Goal: Task Accomplishment & Management: Manage account settings

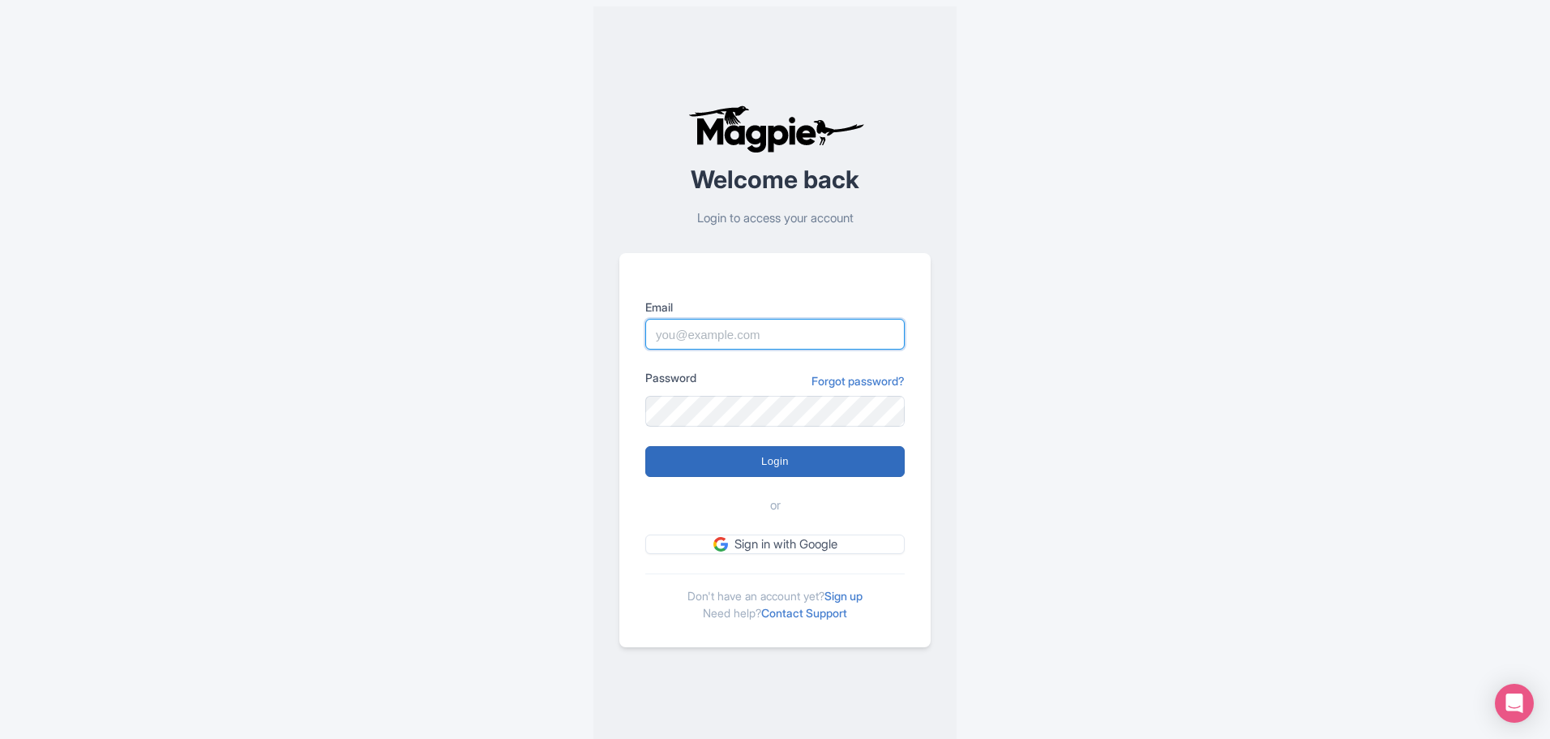
type input "marion.blanchot@citywonders.com"
click at [756, 426] on input "Login" at bounding box center [774, 461] width 259 height 31
type input "Logging in..."
drag, startPoint x: 852, startPoint y: 336, endPoint x: 605, endPoint y: 328, distance: 247.4
click at [605, 328] on div "Welcome back Login to access your account Email [PERSON_NAME][EMAIL_ADDRESS][DO…" at bounding box center [774, 375] width 363 height 739
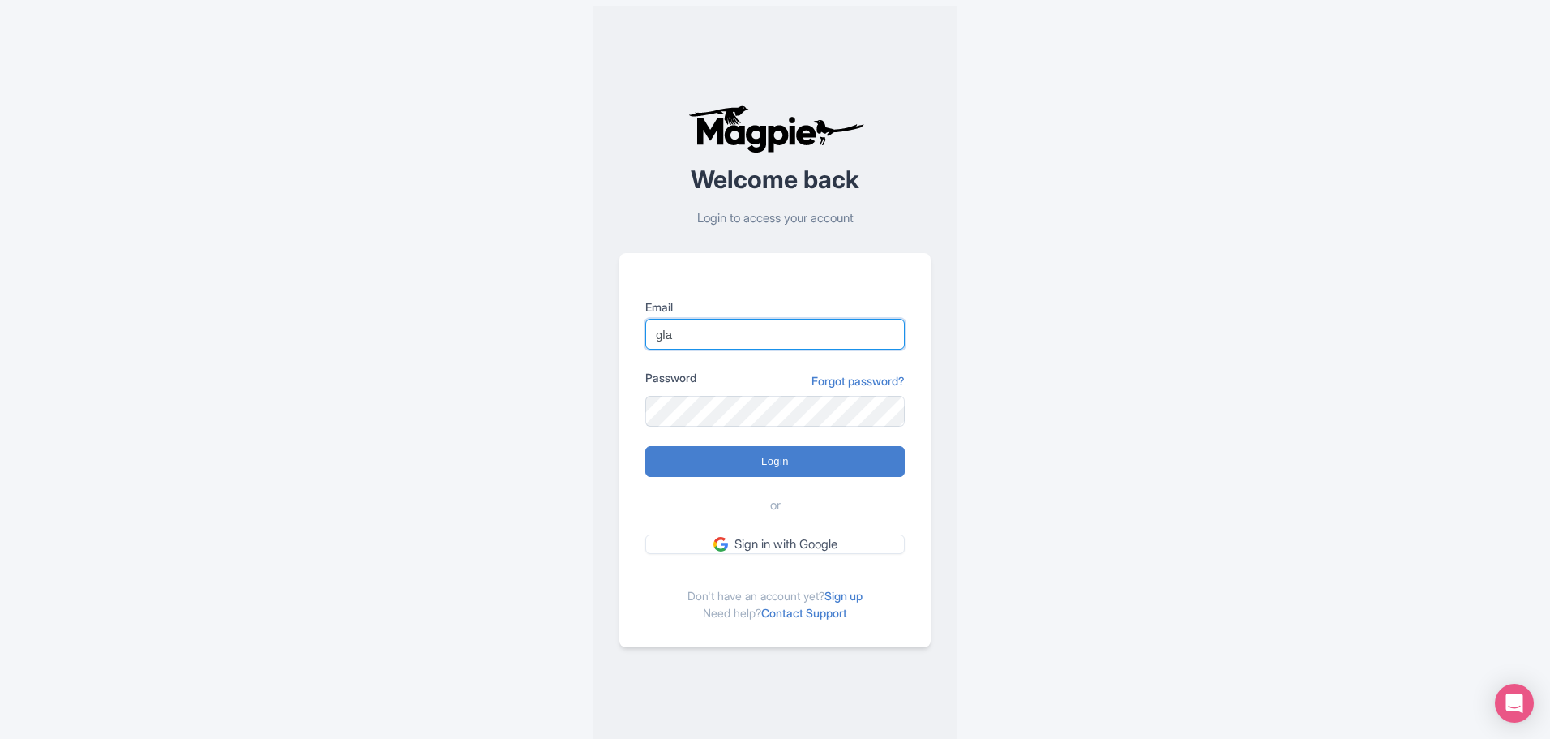
type input "[EMAIL_ADDRESS][DOMAIN_NAME]"
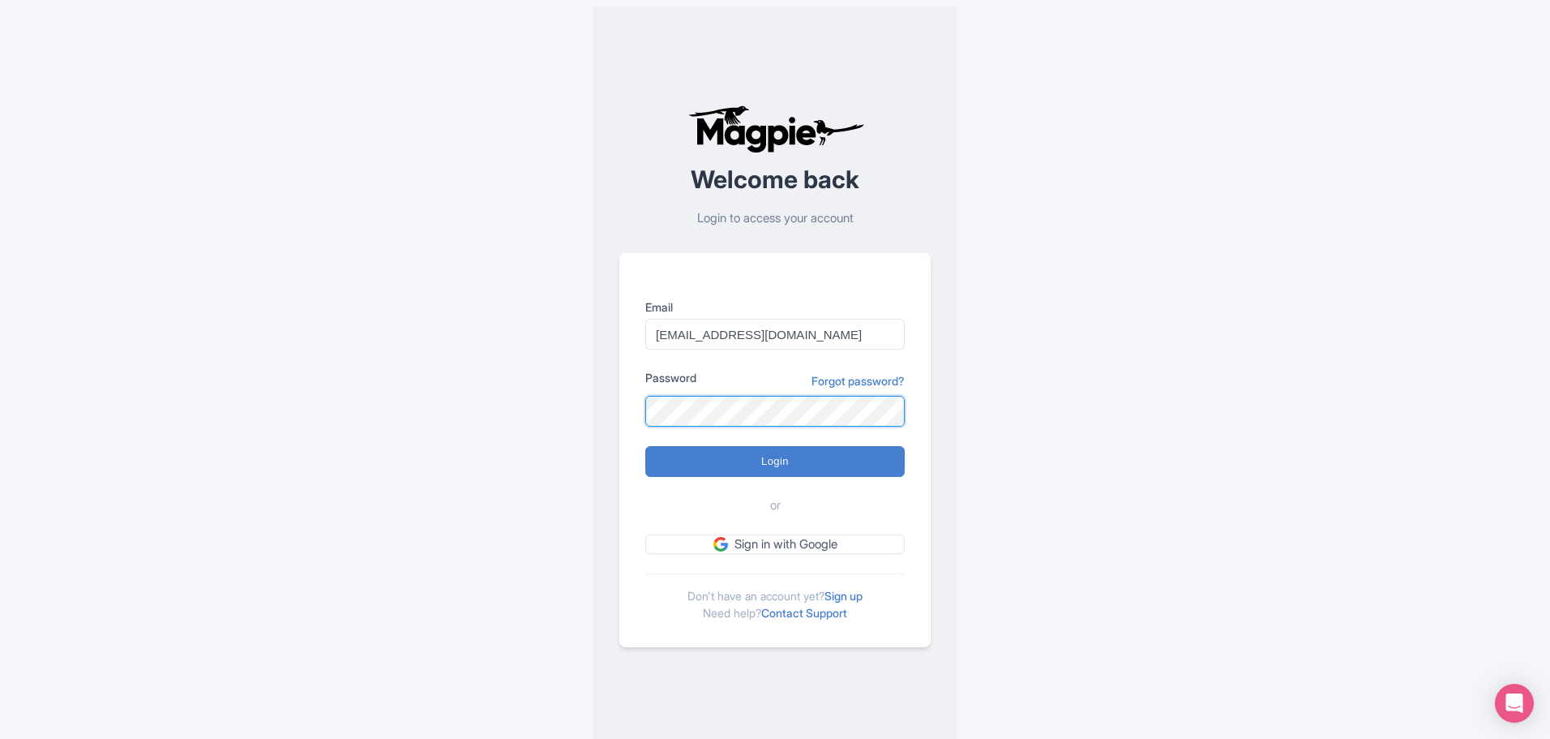
click at [572, 418] on div "Error There was an error logging in Welcome back Login to access your account E…" at bounding box center [775, 376] width 1038 height 752
click at [555, 386] on div "Error There was an error logging in Welcome back Login to access your account E…" at bounding box center [775, 376] width 1038 height 752
click at [478, 385] on div "Error There was an error logging in Welcome back Login to access your account E…" at bounding box center [775, 376] width 1038 height 752
click at [549, 387] on div "Error There was an error logging in Welcome back Login to access your account E…" at bounding box center [775, 376] width 1038 height 752
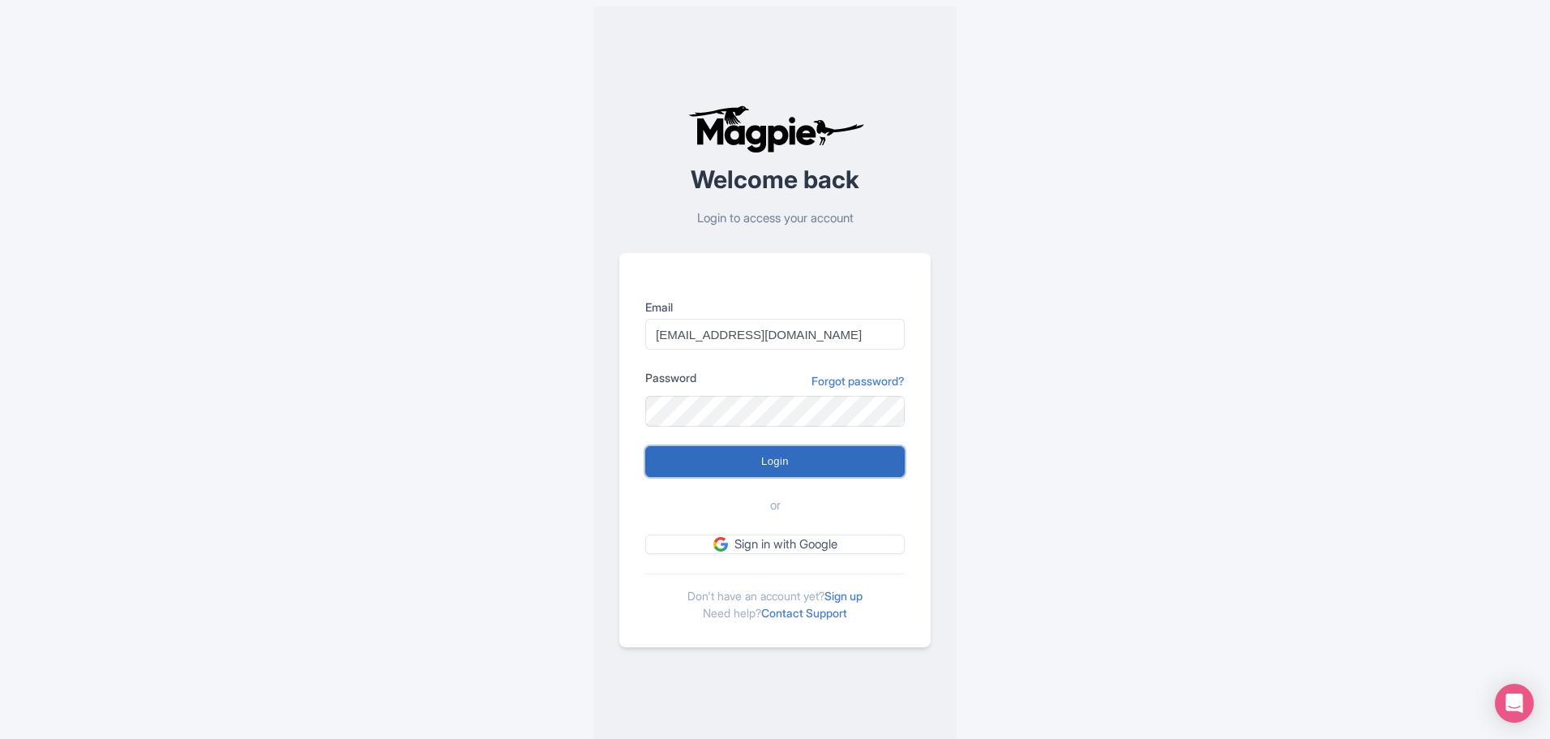
click at [780, 464] on input "Login" at bounding box center [774, 461] width 259 height 31
type input "Logging in..."
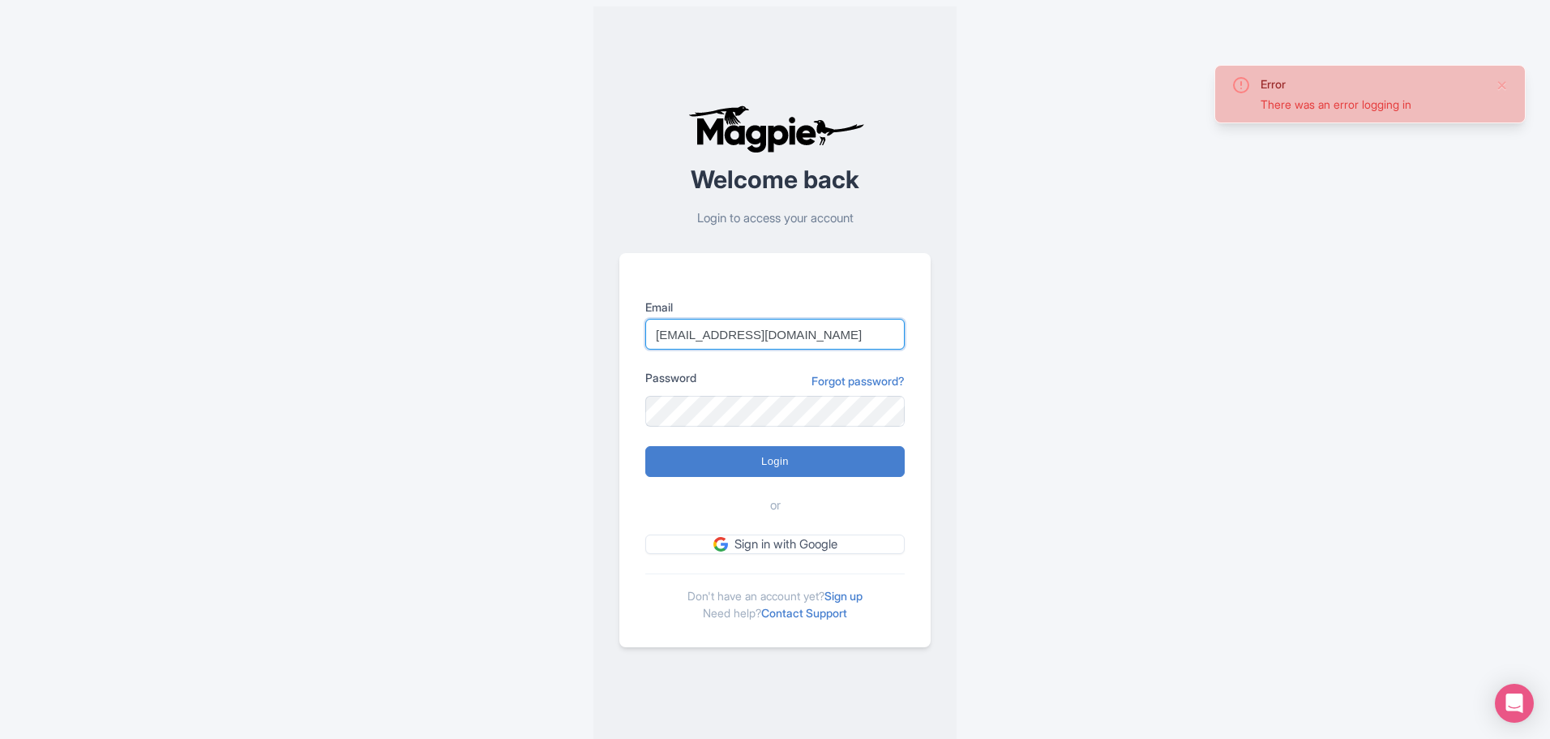
drag, startPoint x: 765, startPoint y: 336, endPoint x: 863, endPoint y: 335, distance: 98.9
click at [863, 335] on input "[EMAIL_ADDRESS][DOMAIN_NAME]" at bounding box center [774, 334] width 259 height 31
click at [845, 330] on input "[EMAIL_ADDRESS][DOMAIN_NAME]" at bounding box center [774, 334] width 259 height 31
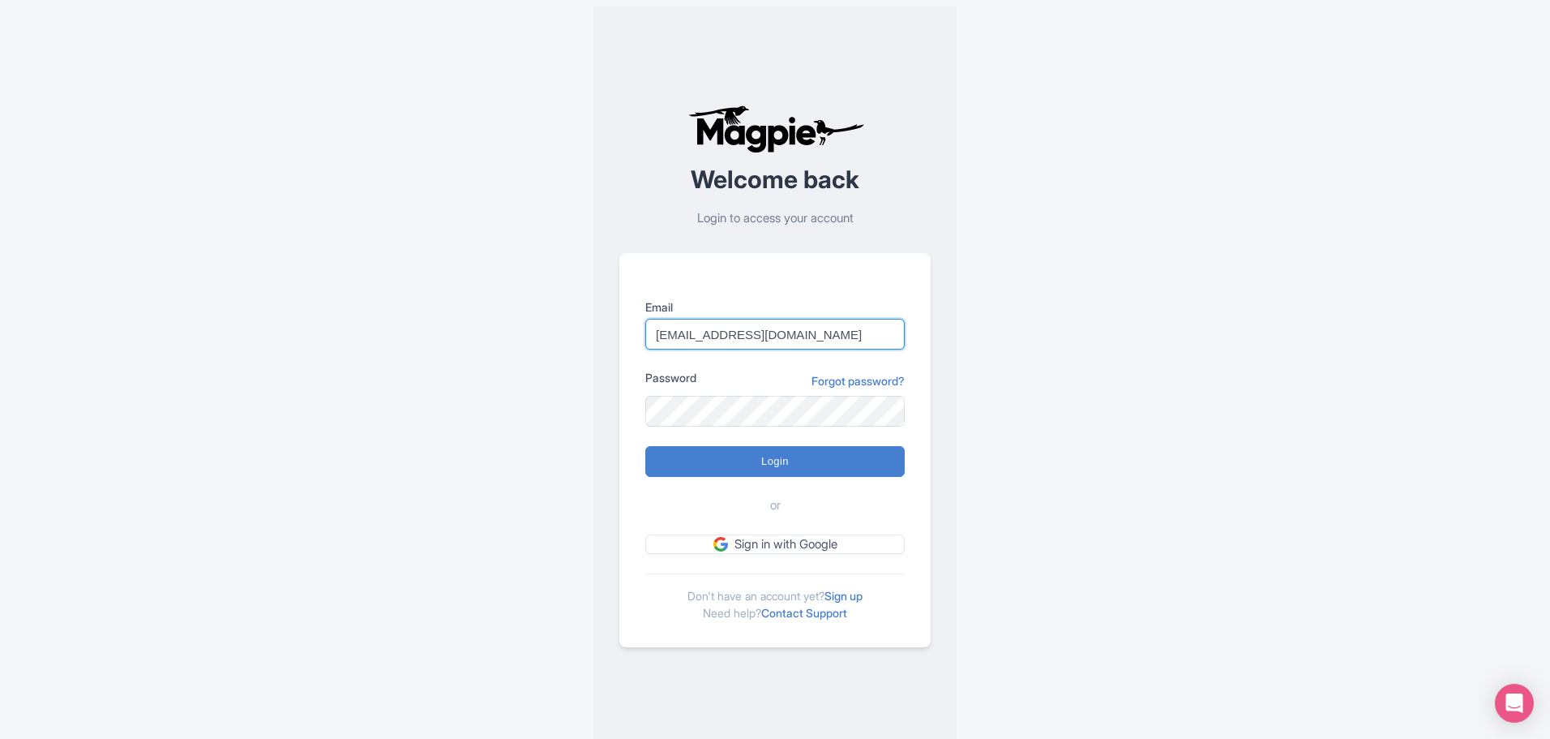
drag, startPoint x: 846, startPoint y: 330, endPoint x: 421, endPoint y: 289, distance: 427.6
click at [421, 289] on div "Error There was an error logging in Welcome back Login to access your account E…" at bounding box center [775, 376] width 1038 height 752
click at [763, 334] on input "glauber" at bounding box center [774, 334] width 259 height 31
click at [732, 329] on input "glauber.r." at bounding box center [774, 334] width 259 height 31
type input "glauber.ribeiro@citywonders.com"
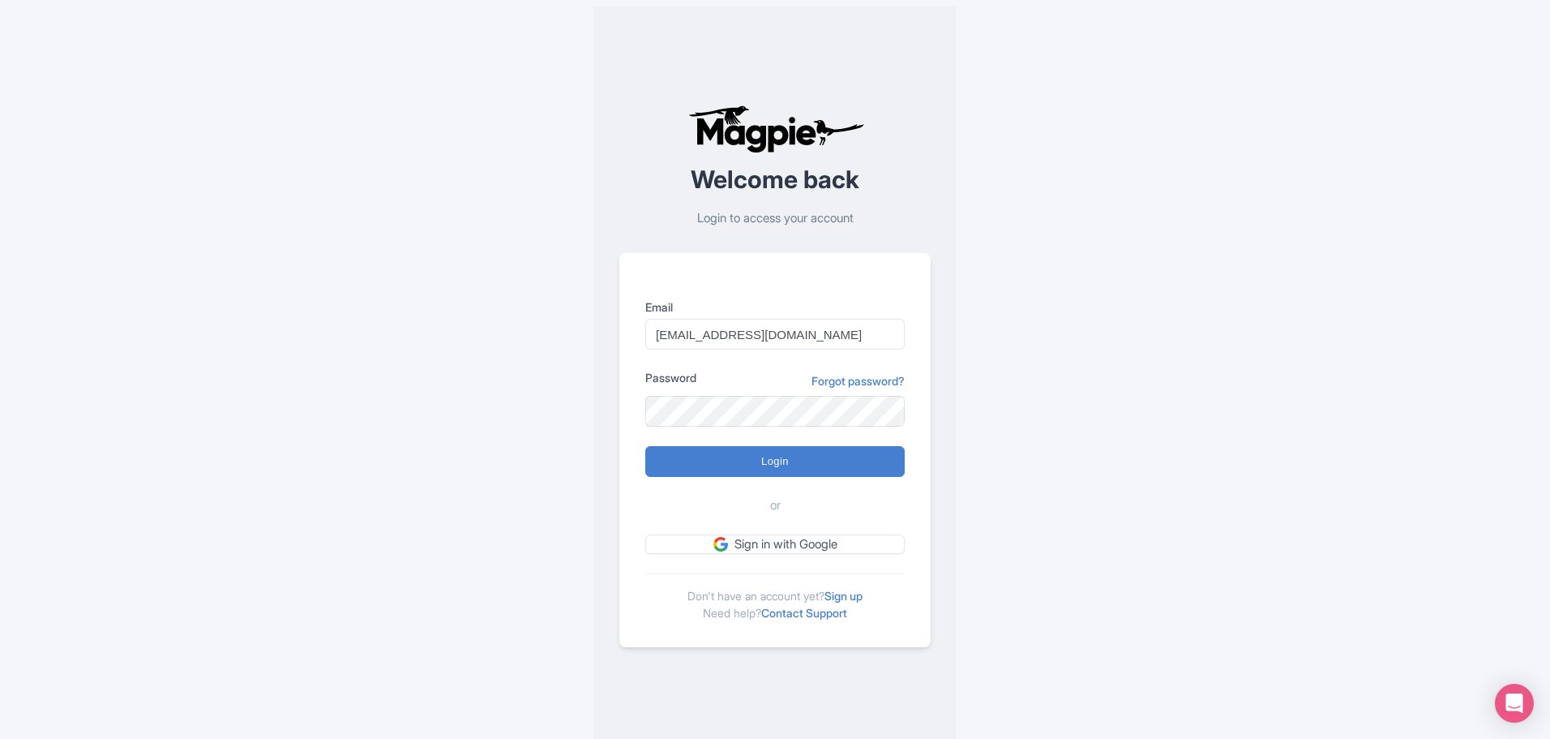
click at [555, 417] on div "Error There was an error logging in Welcome back Login to access your account E…" at bounding box center [775, 376] width 1038 height 752
click at [589, 411] on div "Error There was an error logging in Welcome back Login to access your account E…" at bounding box center [775, 376] width 1038 height 752
drag, startPoint x: 1167, startPoint y: 405, endPoint x: 1158, endPoint y: 409, distance: 10.3
click at [1167, 405] on div "Error There was an error logging in Welcome back Login to access your account E…" at bounding box center [775, 376] width 1038 height 752
click at [753, 462] on input "Login" at bounding box center [774, 461] width 259 height 31
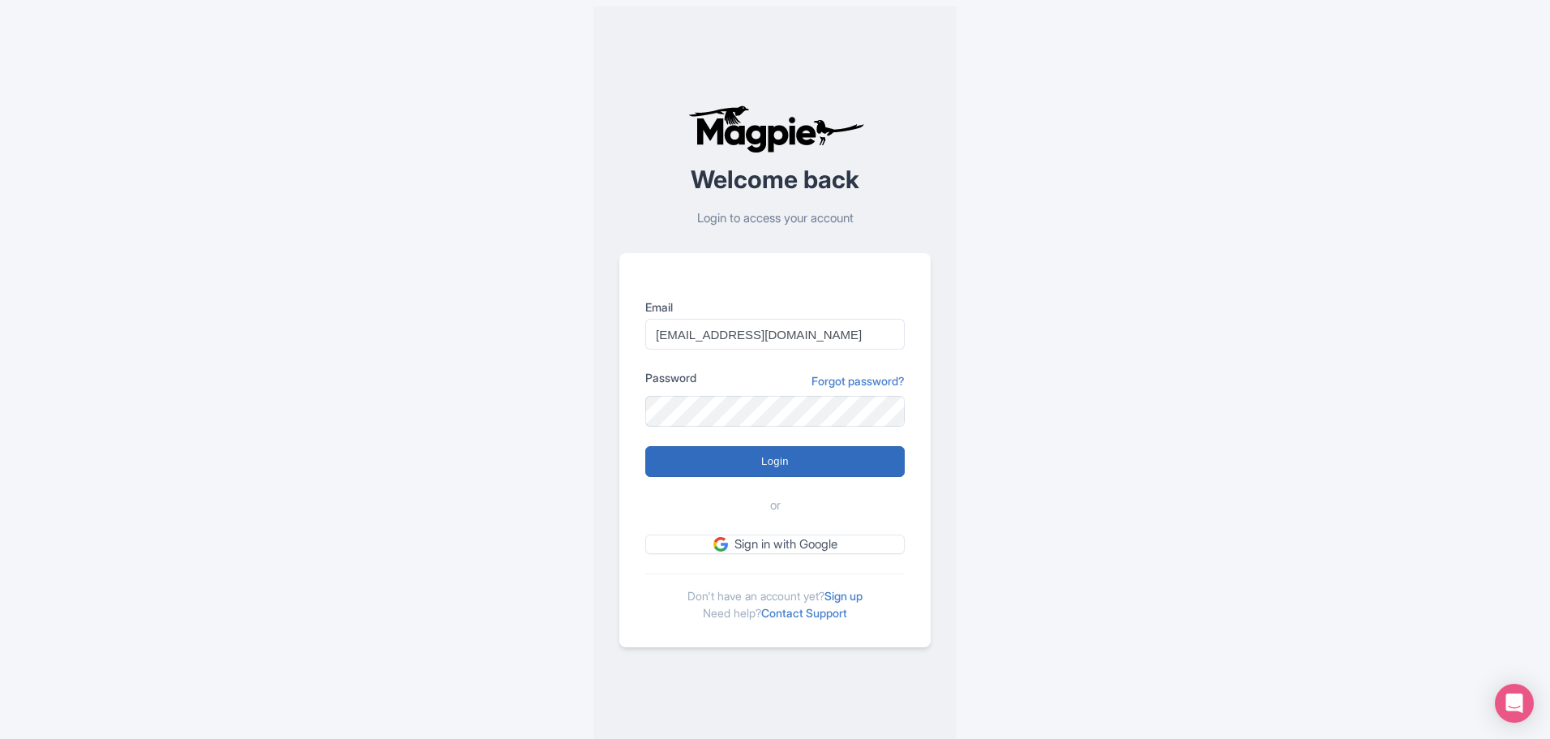
type input "Logging in..."
click at [589, 475] on div "Error There was an error logging in Welcome back Login to access your account E…" at bounding box center [775, 376] width 1038 height 752
click at [728, 467] on input "Login" at bounding box center [774, 461] width 259 height 31
type input "Logging in..."
